Goal: Task Accomplishment & Management: Use online tool/utility

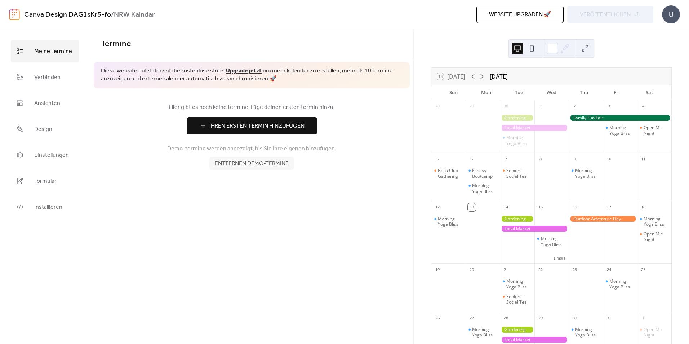
click at [285, 122] on span "Ihren Ersten Termin Hinzufügen" at bounding box center [256, 126] width 95 height 9
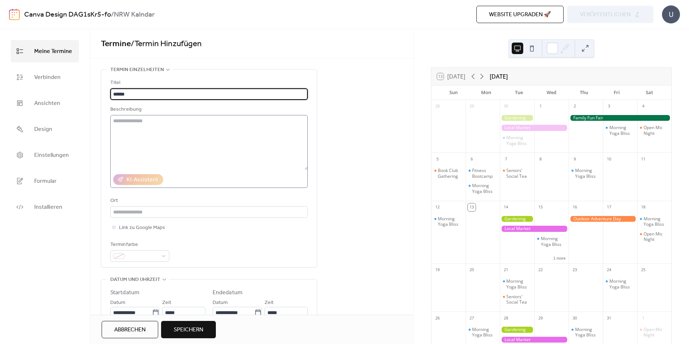
type input "*****"
drag, startPoint x: 138, startPoint y: 147, endPoint x: 142, endPoint y: 148, distance: 4.8
click at [138, 147] on textarea at bounding box center [208, 142] width 197 height 55
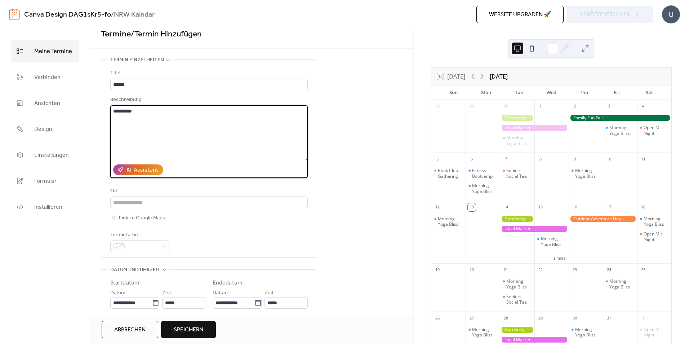
scroll to position [36, 0]
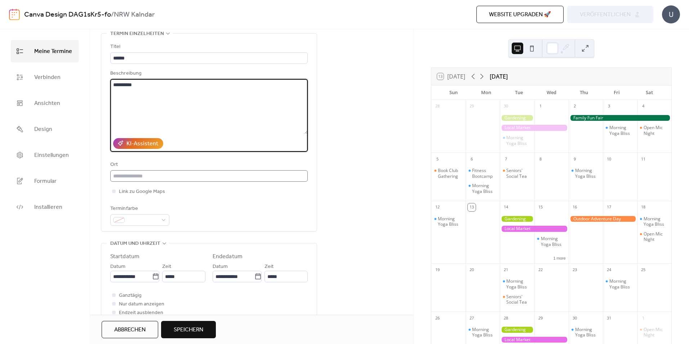
type textarea "**********"
click at [176, 178] on input "text" at bounding box center [208, 176] width 197 height 12
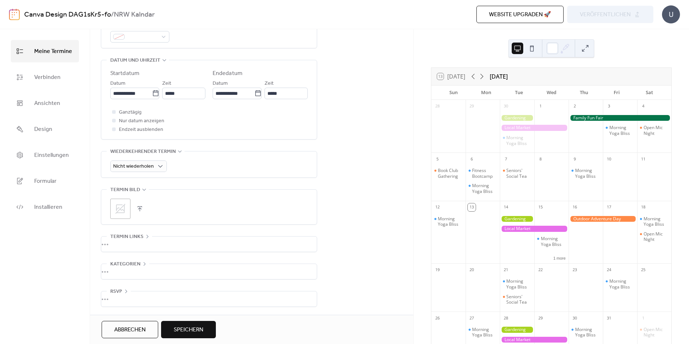
scroll to position [220, 0]
type input "******"
click at [186, 322] on button "Speichern" at bounding box center [188, 329] width 55 height 17
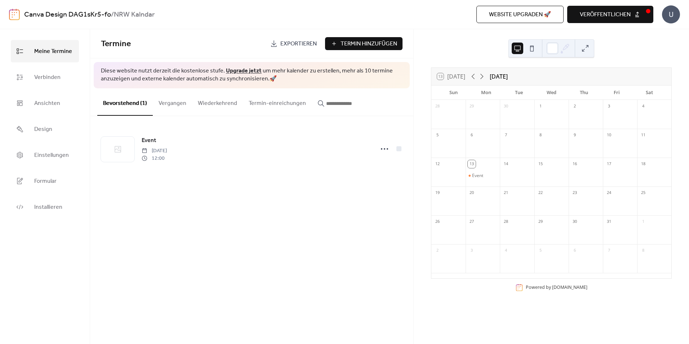
click at [597, 14] on span "veröffentlichen" at bounding box center [605, 14] width 51 height 9
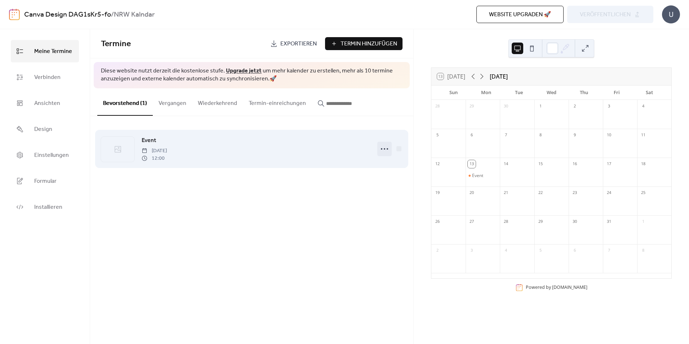
click at [384, 147] on icon at bounding box center [385, 149] width 12 height 12
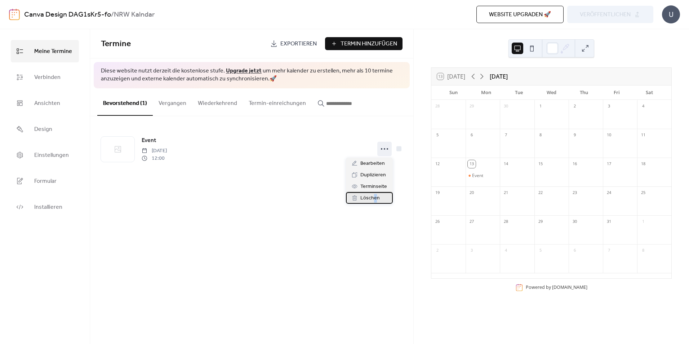
click at [374, 202] on span "Löschen" at bounding box center [369, 198] width 19 height 9
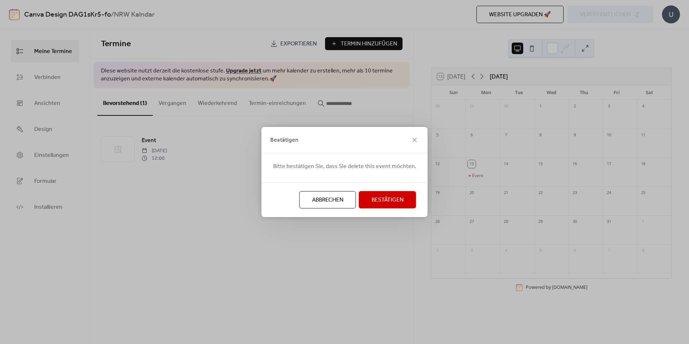
click at [381, 202] on span "Bestätigen" at bounding box center [387, 200] width 32 height 9
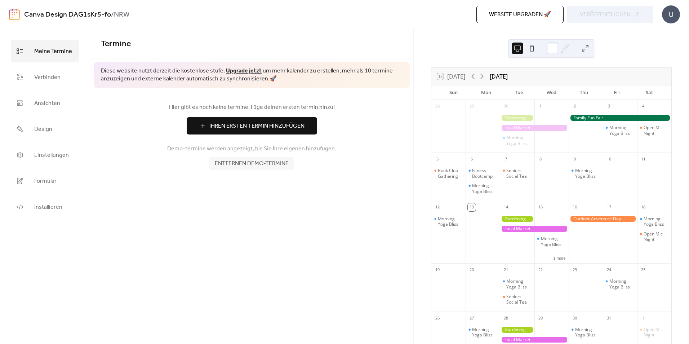
click at [668, 17] on div "U" at bounding box center [671, 14] width 18 height 18
drag, startPoint x: 108, startPoint y: 266, endPoint x: 120, endPoint y: 212, distance: 55.3
click at [104, 266] on div "Termine Diese website nutzt derzeit die kostenlose stufe. Upgrade jetzt um mehr…" at bounding box center [251, 186] width 323 height 315
click at [670, 9] on div "U" at bounding box center [671, 14] width 18 height 18
click at [647, 35] on span "Konto" at bounding box center [644, 32] width 15 height 9
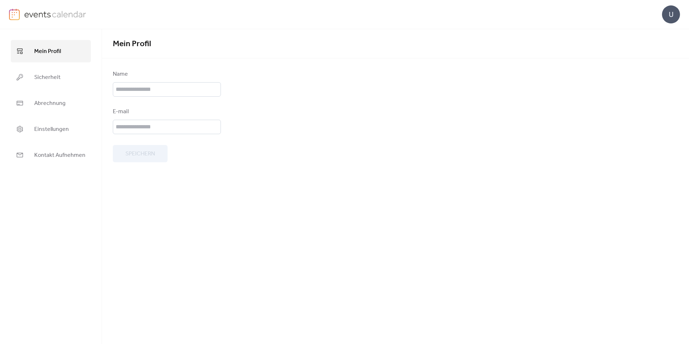
click at [668, 12] on div "U" at bounding box center [671, 14] width 18 height 18
click at [648, 66] on span "Abmelden" at bounding box center [650, 64] width 26 height 9
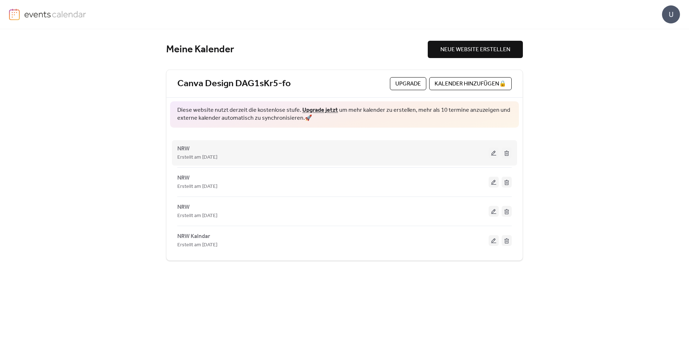
click at [505, 155] on button at bounding box center [506, 152] width 10 height 11
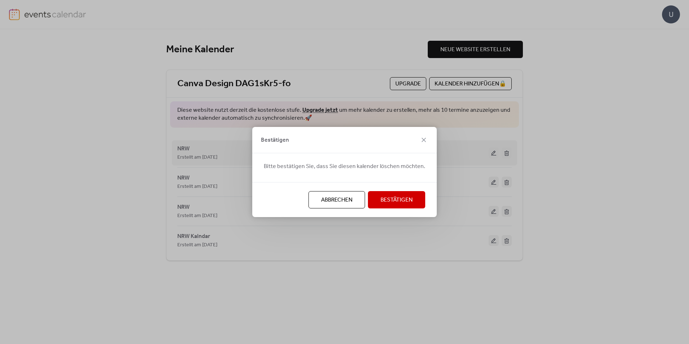
click at [506, 154] on div "Bestätigen Bitte bestätigen Sie, dass Sie diesen kalender löschen möchten. Abbr…" at bounding box center [344, 172] width 689 height 344
click at [384, 199] on span "Bestätigen" at bounding box center [396, 200] width 32 height 9
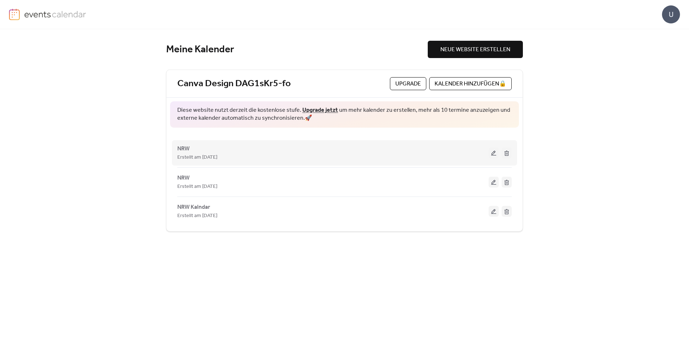
click at [508, 156] on button at bounding box center [506, 152] width 10 height 11
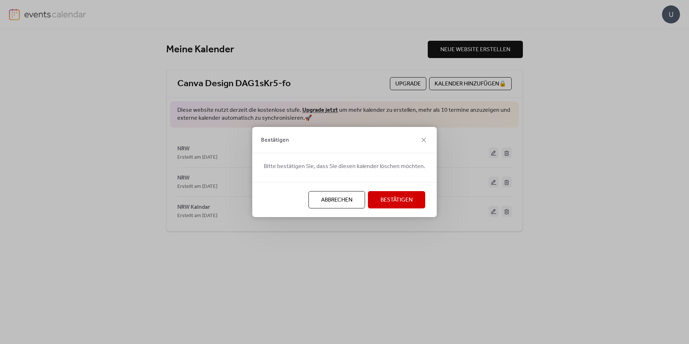
click at [401, 204] on span "Bestätigen" at bounding box center [396, 200] width 32 height 9
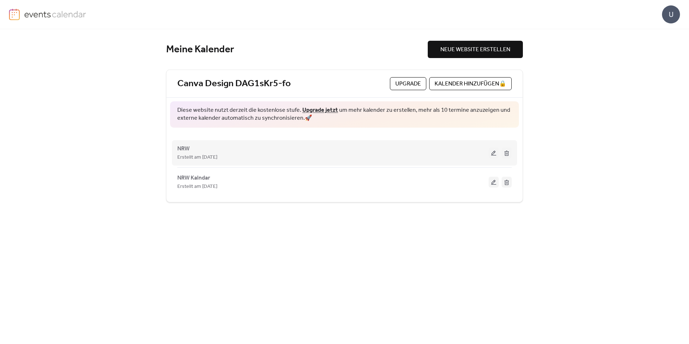
click at [508, 157] on button at bounding box center [506, 152] width 10 height 11
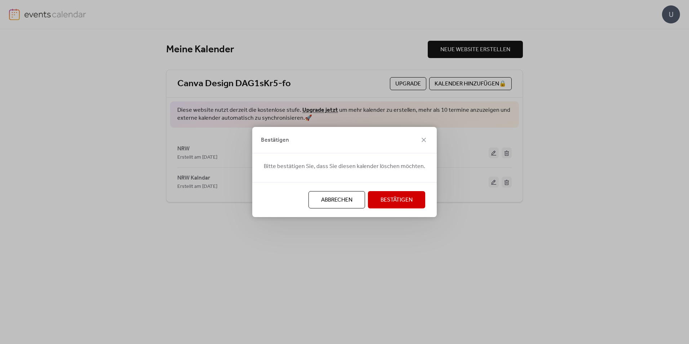
drag, startPoint x: 406, startPoint y: 203, endPoint x: 397, endPoint y: 202, distance: 9.7
click at [406, 202] on span "Bestätigen" at bounding box center [396, 200] width 32 height 9
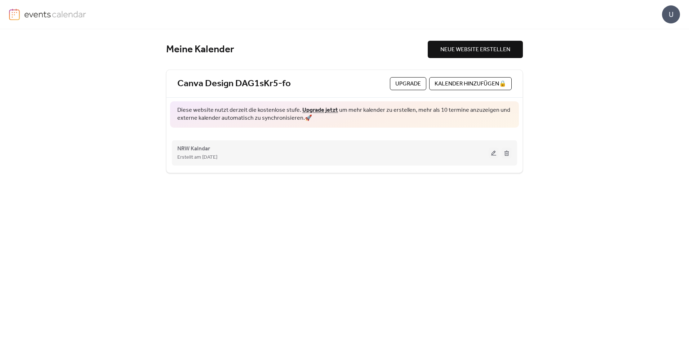
click at [505, 157] on button at bounding box center [506, 152] width 10 height 11
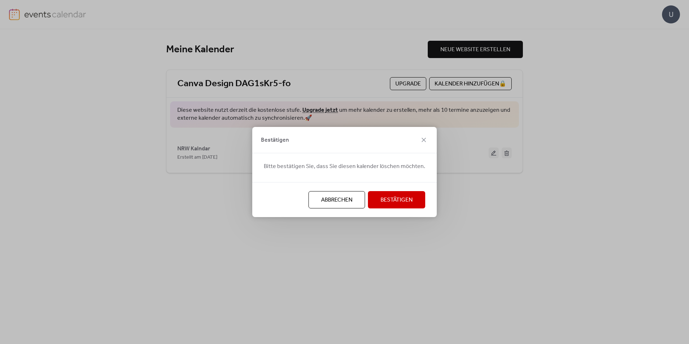
drag, startPoint x: 400, startPoint y: 200, endPoint x: 376, endPoint y: 199, distance: 23.8
click at [399, 200] on span "Bestätigen" at bounding box center [396, 200] width 32 height 9
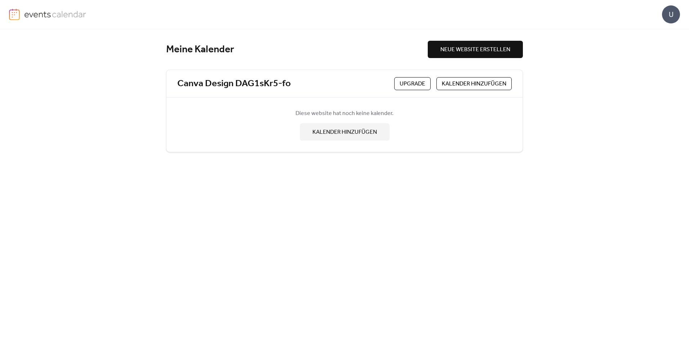
click at [450, 52] on span "NEUE WEBSITE ERSTELLEN" at bounding box center [475, 49] width 70 height 9
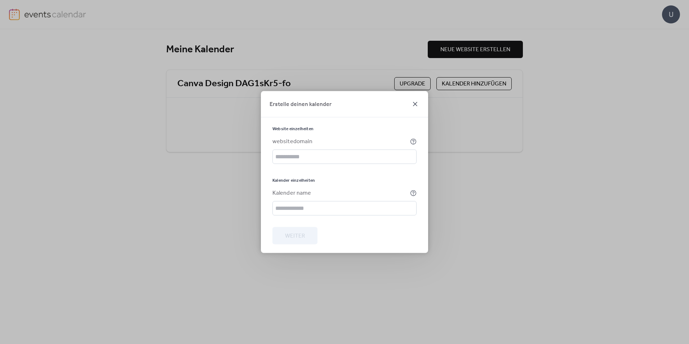
click at [417, 106] on icon at bounding box center [415, 104] width 9 height 9
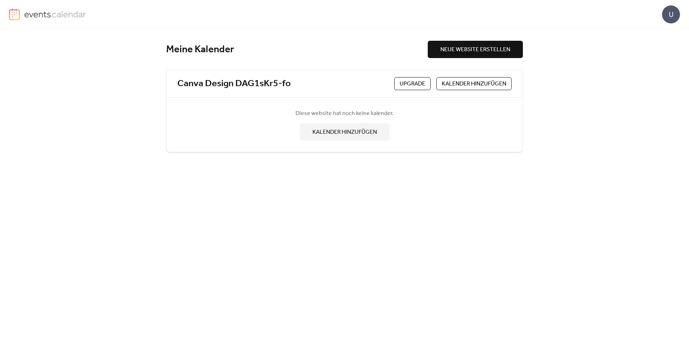
click at [338, 134] on span "KALENDER HINZUFÜGEN" at bounding box center [344, 132] width 64 height 9
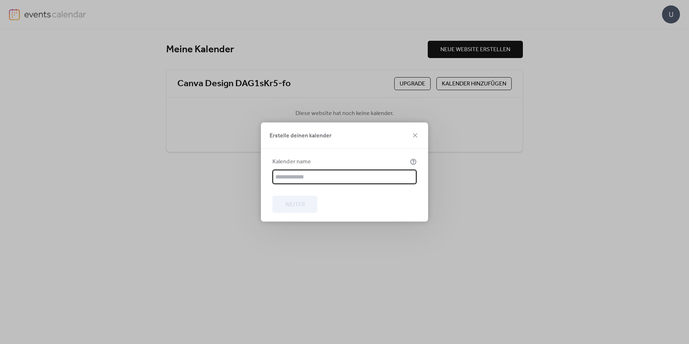
drag, startPoint x: 416, startPoint y: 137, endPoint x: 401, endPoint y: 123, distance: 20.2
click at [414, 135] on icon at bounding box center [415, 135] width 9 height 9
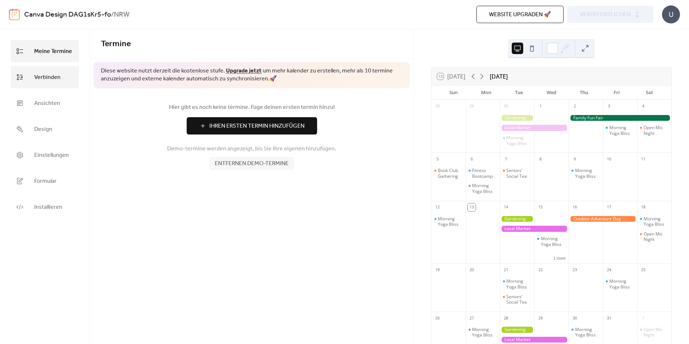
click at [56, 80] on span "Verbinden" at bounding box center [47, 78] width 26 height 12
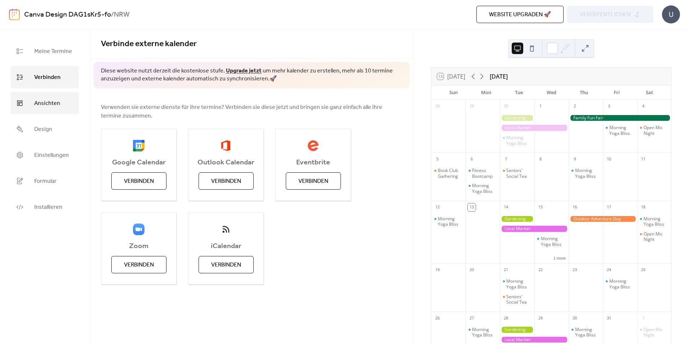
click at [59, 102] on span "Ansichten" at bounding box center [47, 104] width 26 height 12
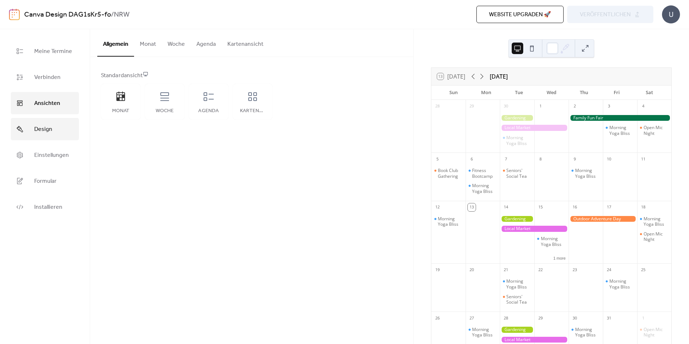
click at [52, 128] on link "Design" at bounding box center [45, 129] width 68 height 22
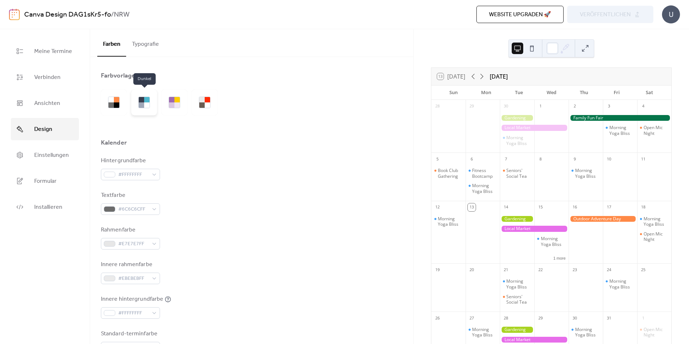
click at [149, 112] on div at bounding box center [144, 102] width 26 height 26
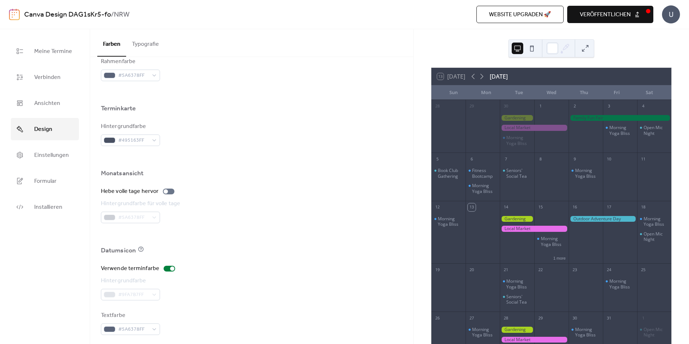
scroll to position [411, 0]
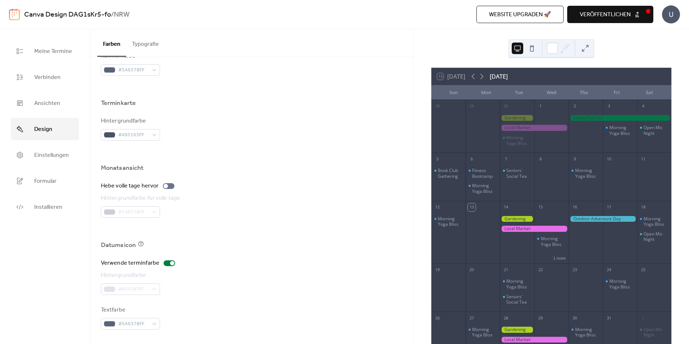
click at [514, 218] on div at bounding box center [517, 219] width 34 height 6
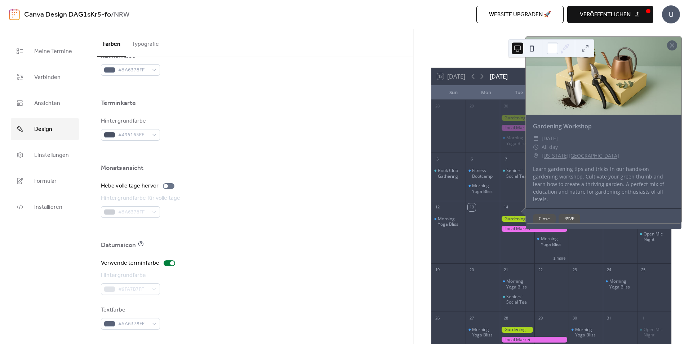
click at [540, 220] on button "Close" at bounding box center [544, 218] width 23 height 9
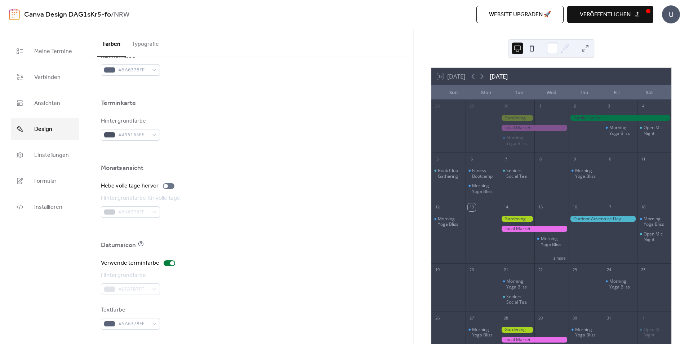
click at [519, 227] on div at bounding box center [534, 229] width 68 height 6
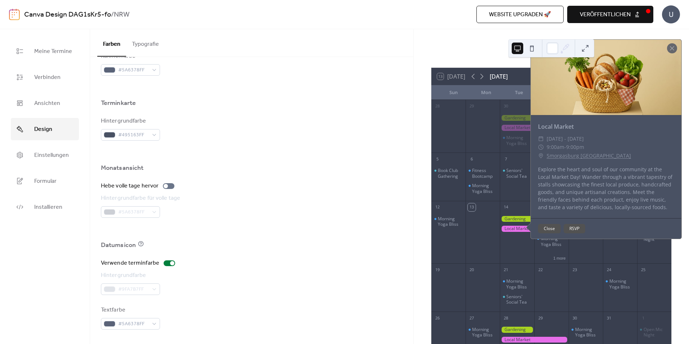
drag, startPoint x: 546, startPoint y: 229, endPoint x: 522, endPoint y: 220, distance: 25.4
click at [541, 227] on button "Close" at bounding box center [549, 228] width 23 height 9
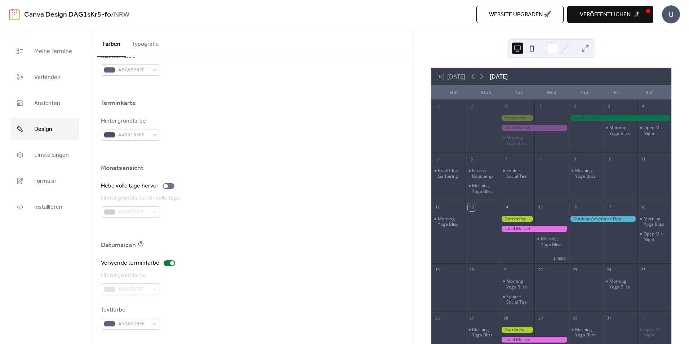
click at [515, 218] on div at bounding box center [517, 219] width 34 height 6
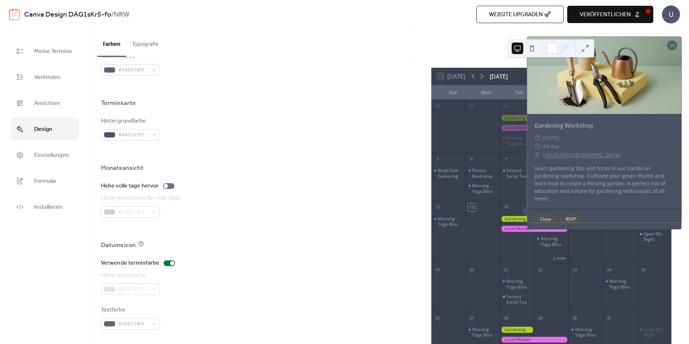
drag, startPoint x: 345, startPoint y: 184, endPoint x: 364, endPoint y: 190, distance: 19.2
click at [345, 185] on div "Hebe volle tage hervor" at bounding box center [252, 186] width 302 height 9
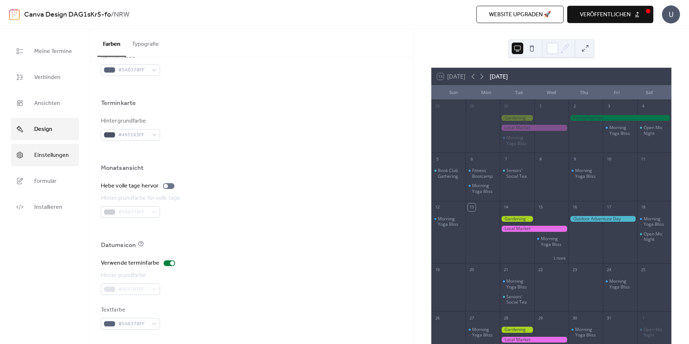
click at [45, 153] on span "Einstellungen" at bounding box center [51, 156] width 35 height 12
